Goal: Navigation & Orientation: Find specific page/section

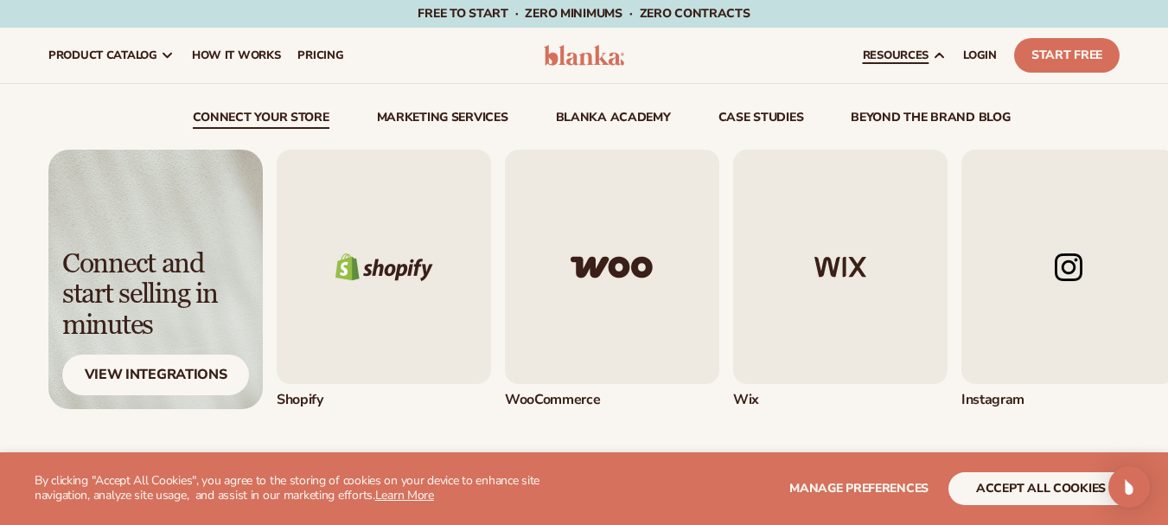
click at [938, 53] on icon at bounding box center [939, 55] width 14 height 14
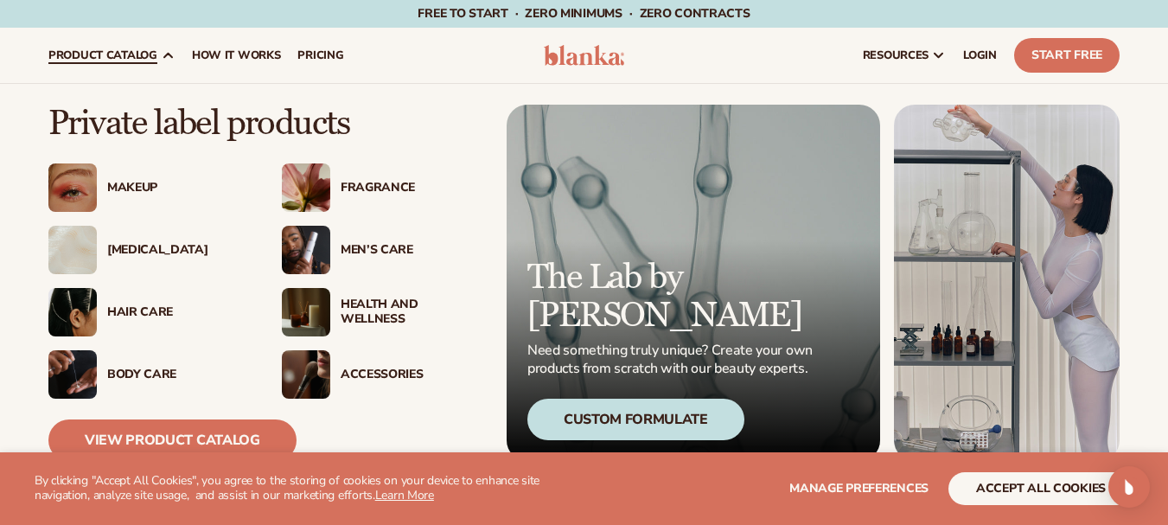
click at [141, 183] on div "Makeup" at bounding box center [177, 188] width 140 height 15
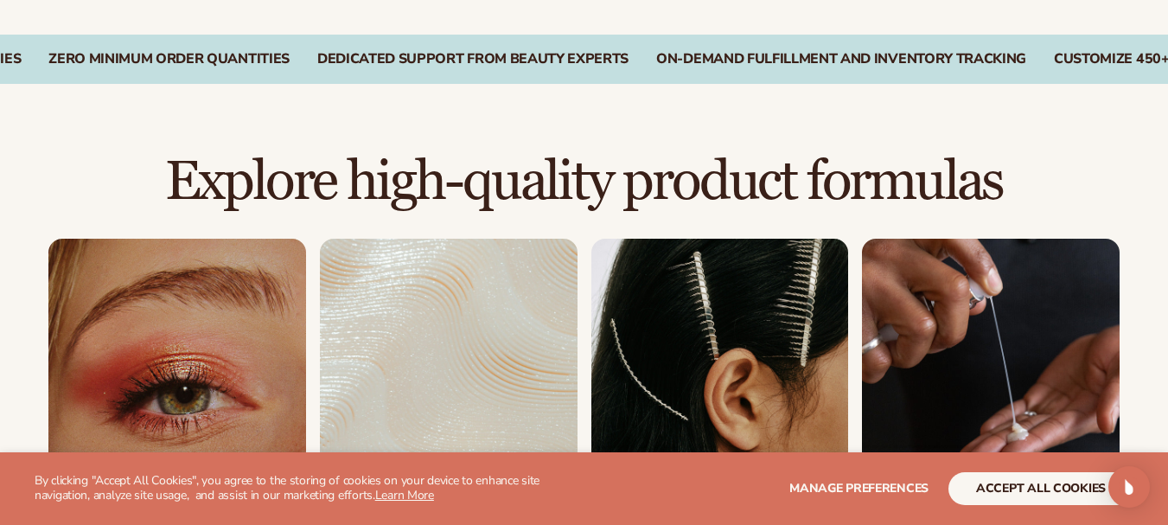
scroll to position [1189, 0]
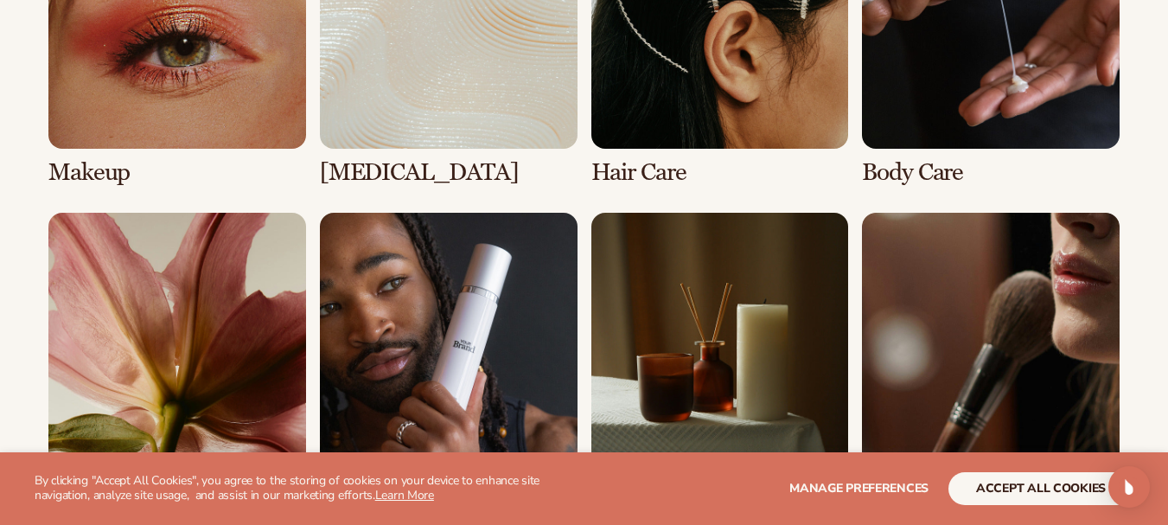
click at [1016, 75] on link "4 / 8" at bounding box center [991, 38] width 258 height 295
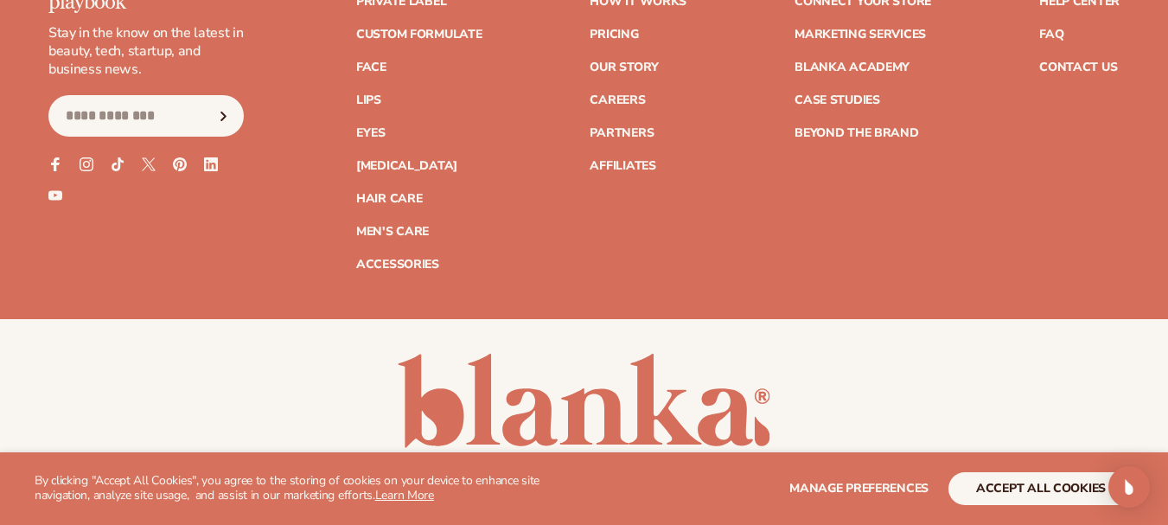
scroll to position [3598, 0]
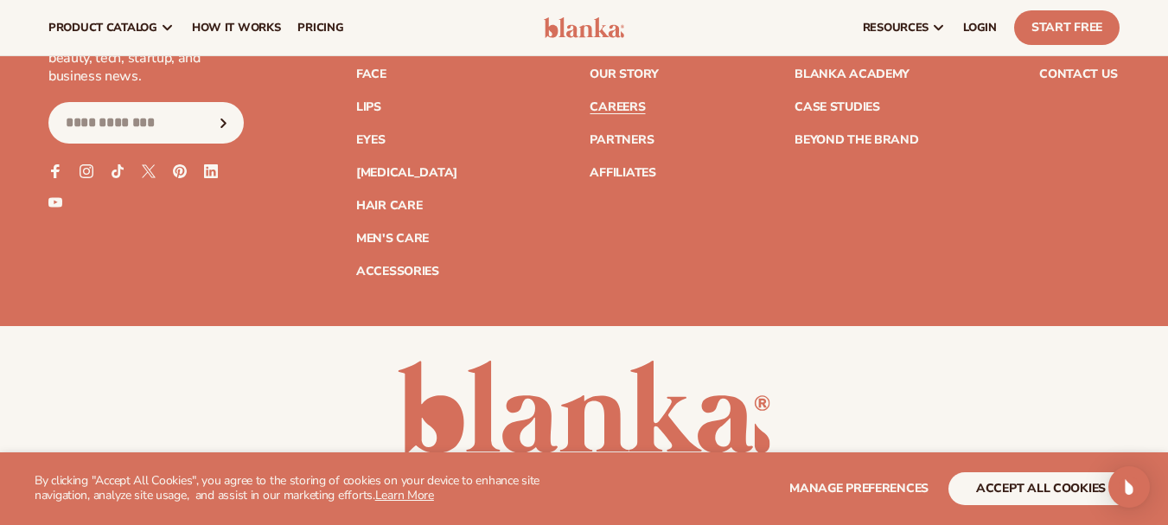
click at [634, 106] on link "Careers" at bounding box center [616, 107] width 55 height 12
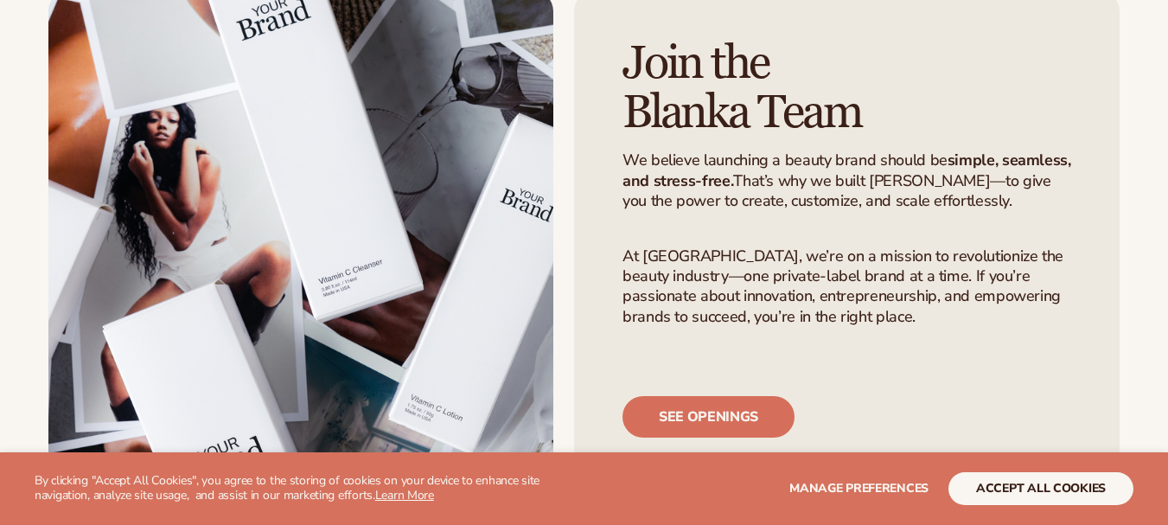
scroll to position [215, 0]
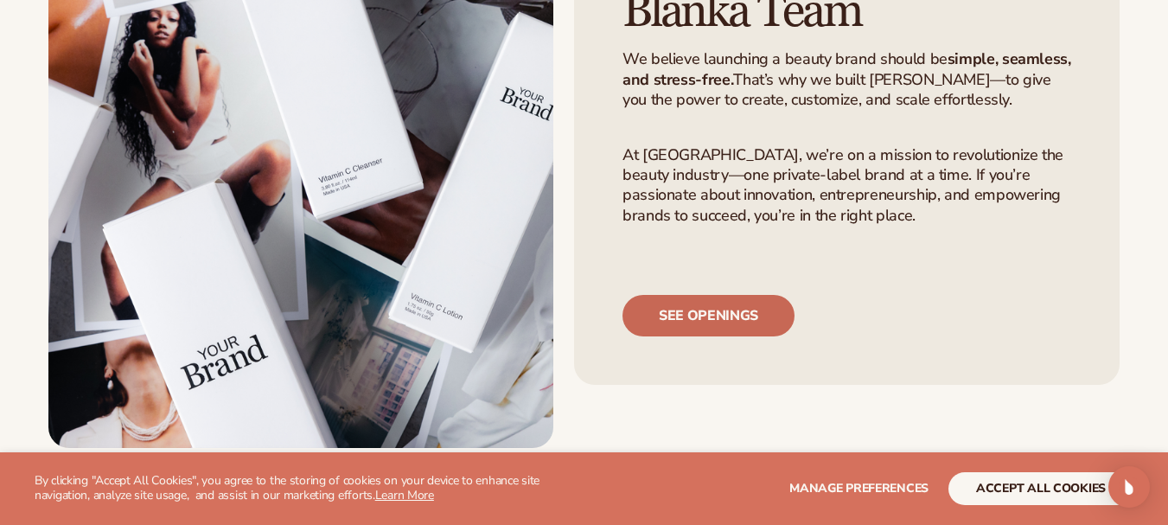
click at [722, 330] on link "See openings" at bounding box center [708, 315] width 172 height 41
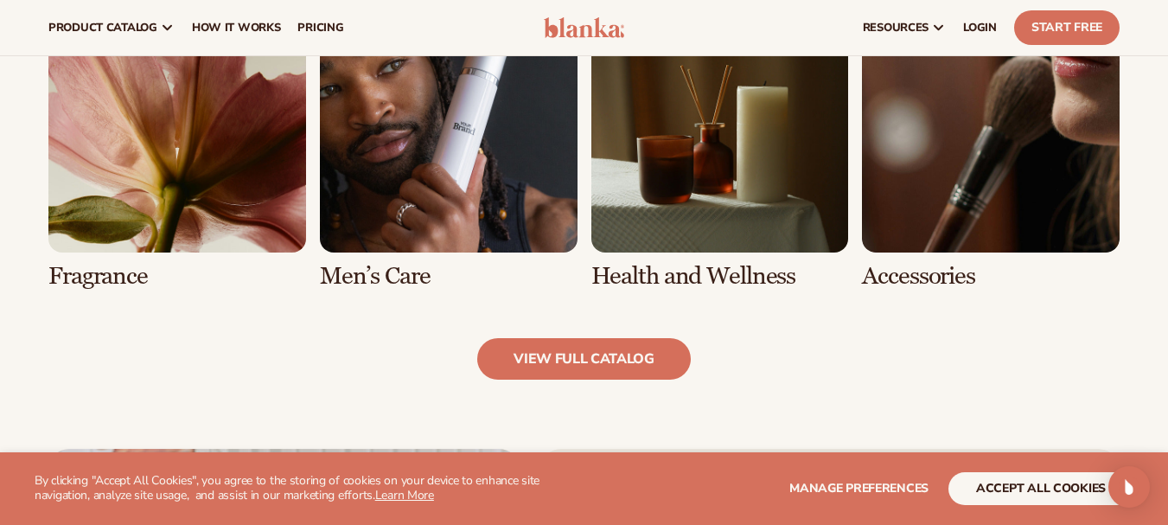
scroll to position [1600, 0]
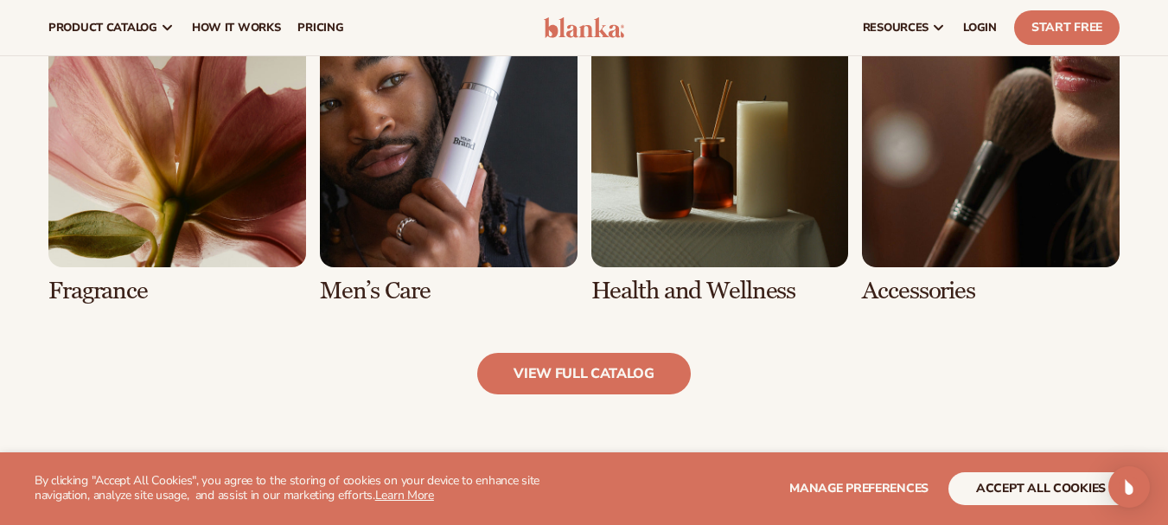
click at [191, 184] on link "5 / 8" at bounding box center [177, 157] width 258 height 295
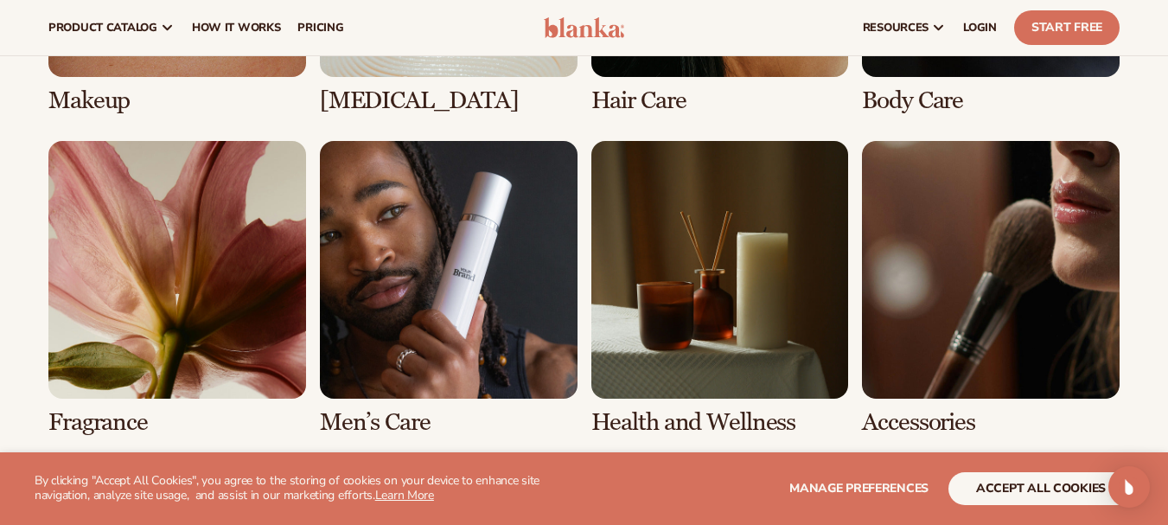
scroll to position [1397, 0]
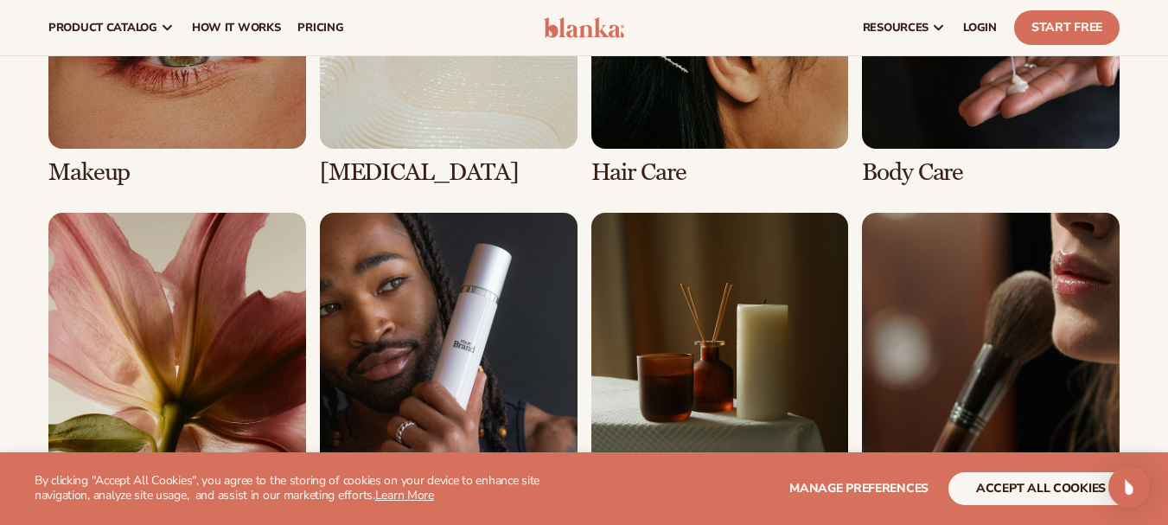
click at [200, 283] on link "5 / 8" at bounding box center [177, 360] width 258 height 295
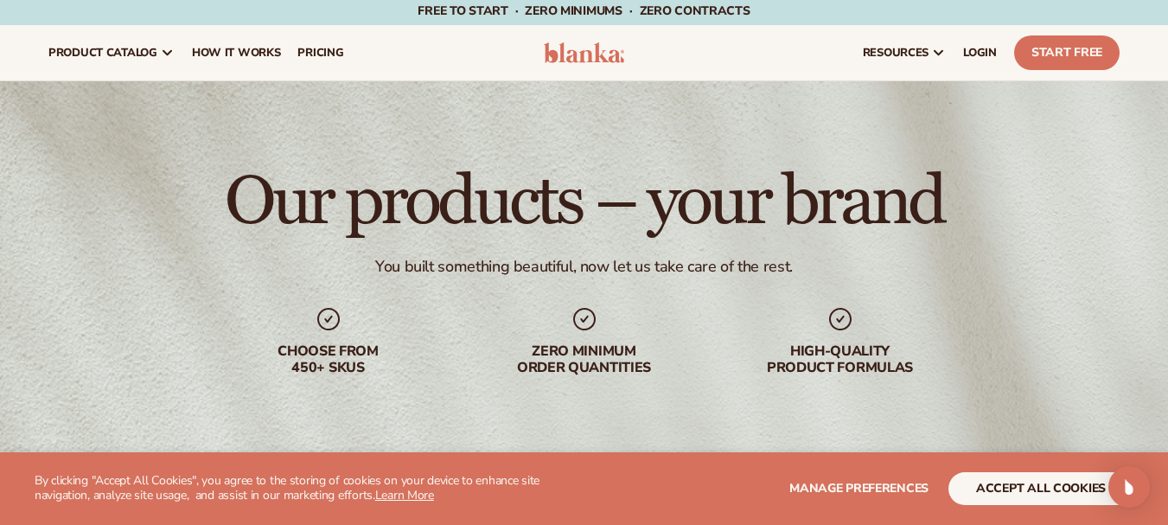
scroll to position [0, 0]
